Goal: Task Accomplishment & Management: Manage account settings

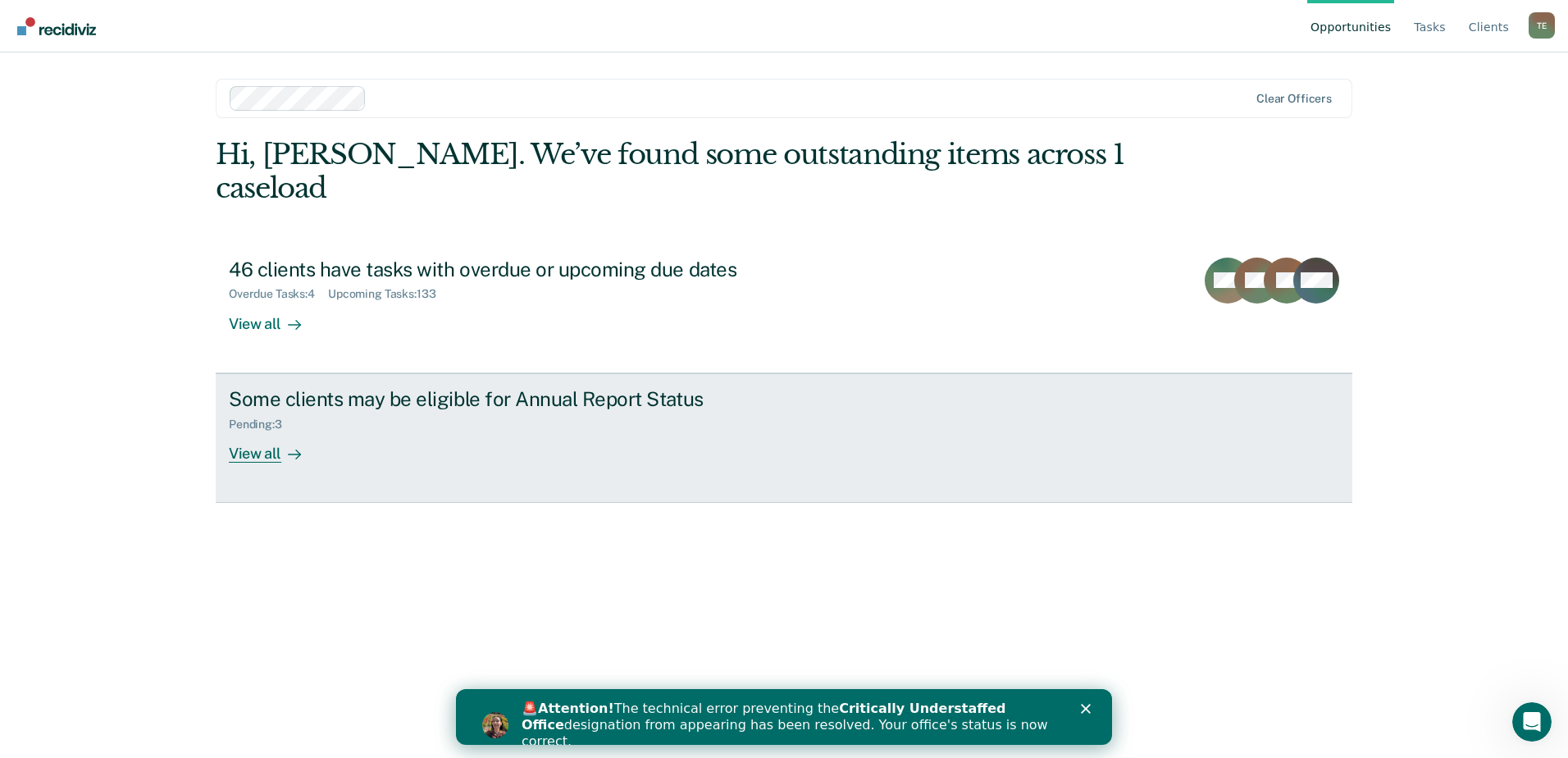
click at [355, 414] on div "Some clients may be eligible for Annual Report Status Pending : 3 View all" at bounding box center [535, 425] width 615 height 75
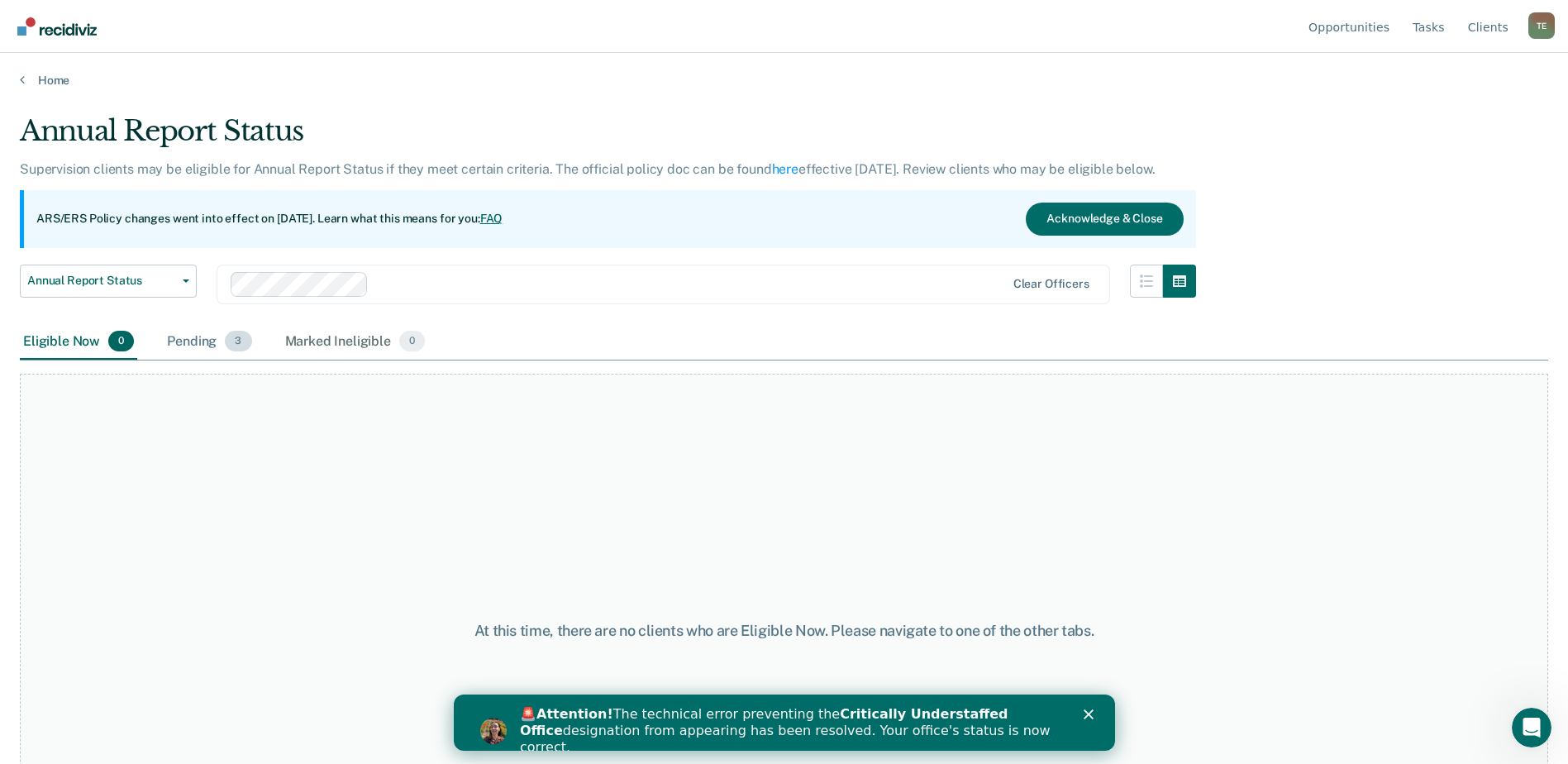
click at [212, 346] on div "Pending 3" at bounding box center [208, 342] width 91 height 36
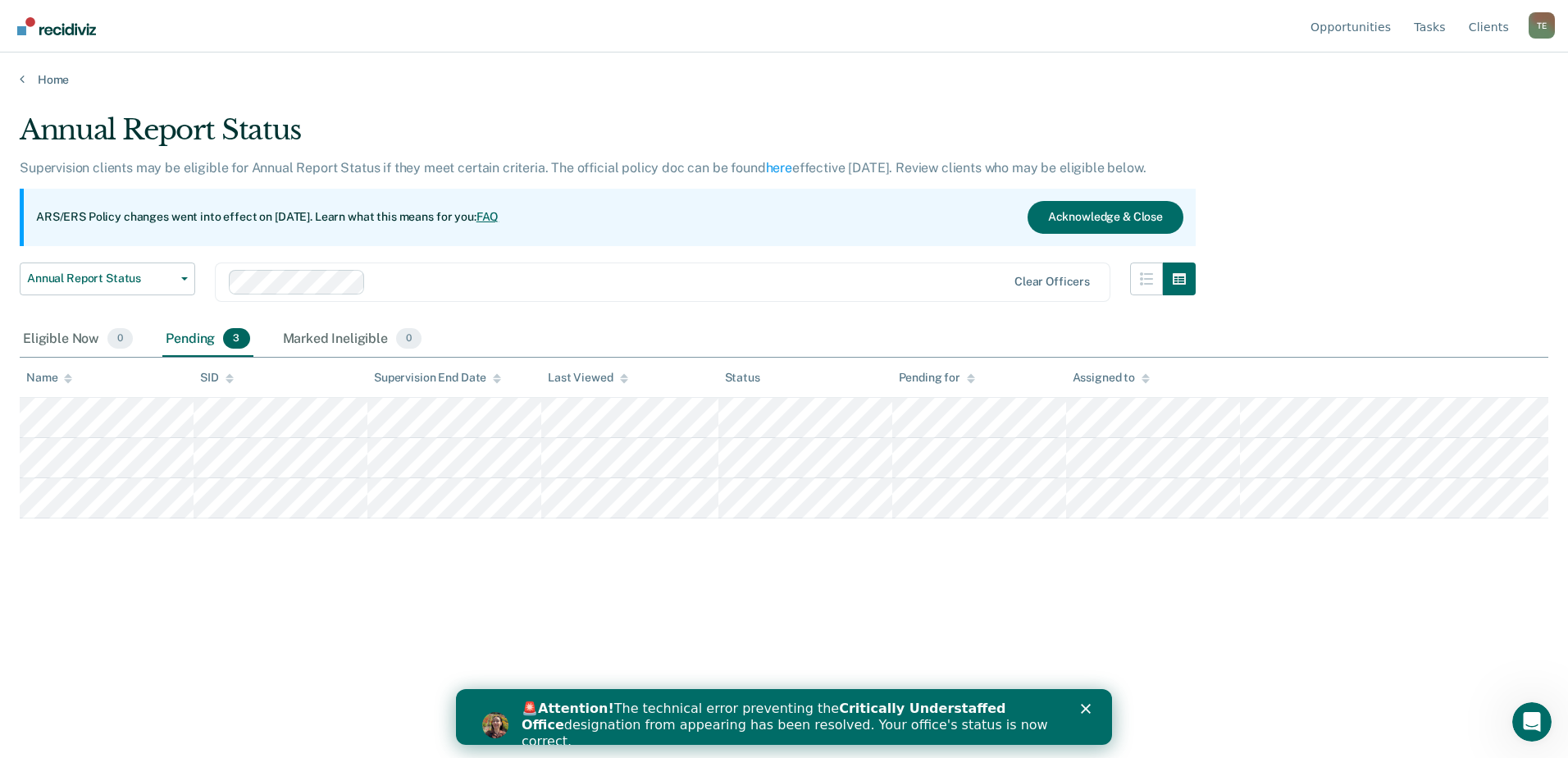
drag, startPoint x: 210, startPoint y: 345, endPoint x: 610, endPoint y: 316, distance: 401.0
click at [610, 316] on div "Annual Report Status Early Release from Supervision Annual Report Status Clear …" at bounding box center [608, 292] width 1176 height 59
click at [23, 79] on icon at bounding box center [23, 79] width 5 height 13
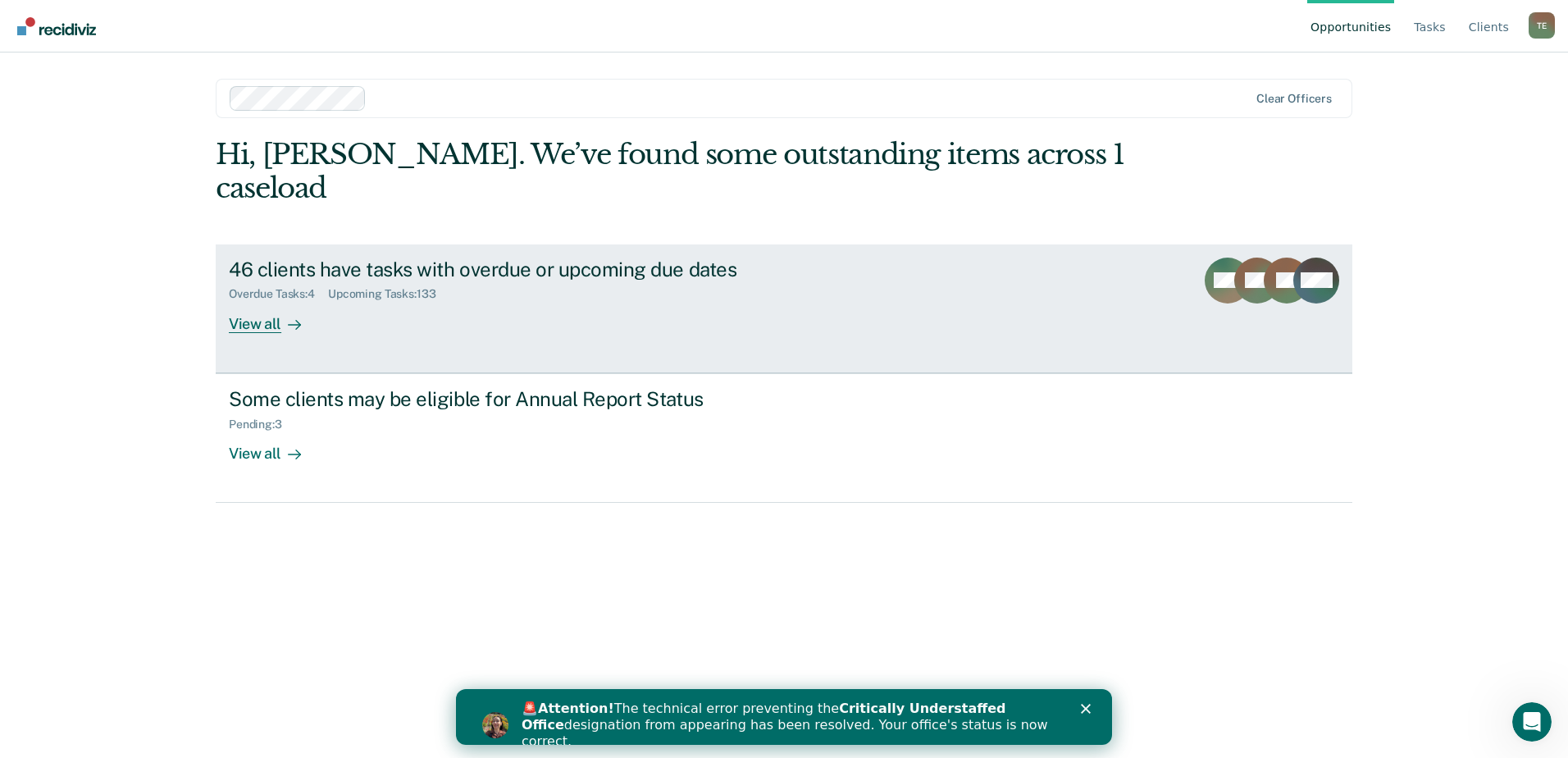
click at [559, 284] on div "46 clients have tasks with overdue or upcoming due dates Overdue Tasks : 4 Upco…" at bounding box center [535, 295] width 615 height 75
